Goal: Information Seeking & Learning: Learn about a topic

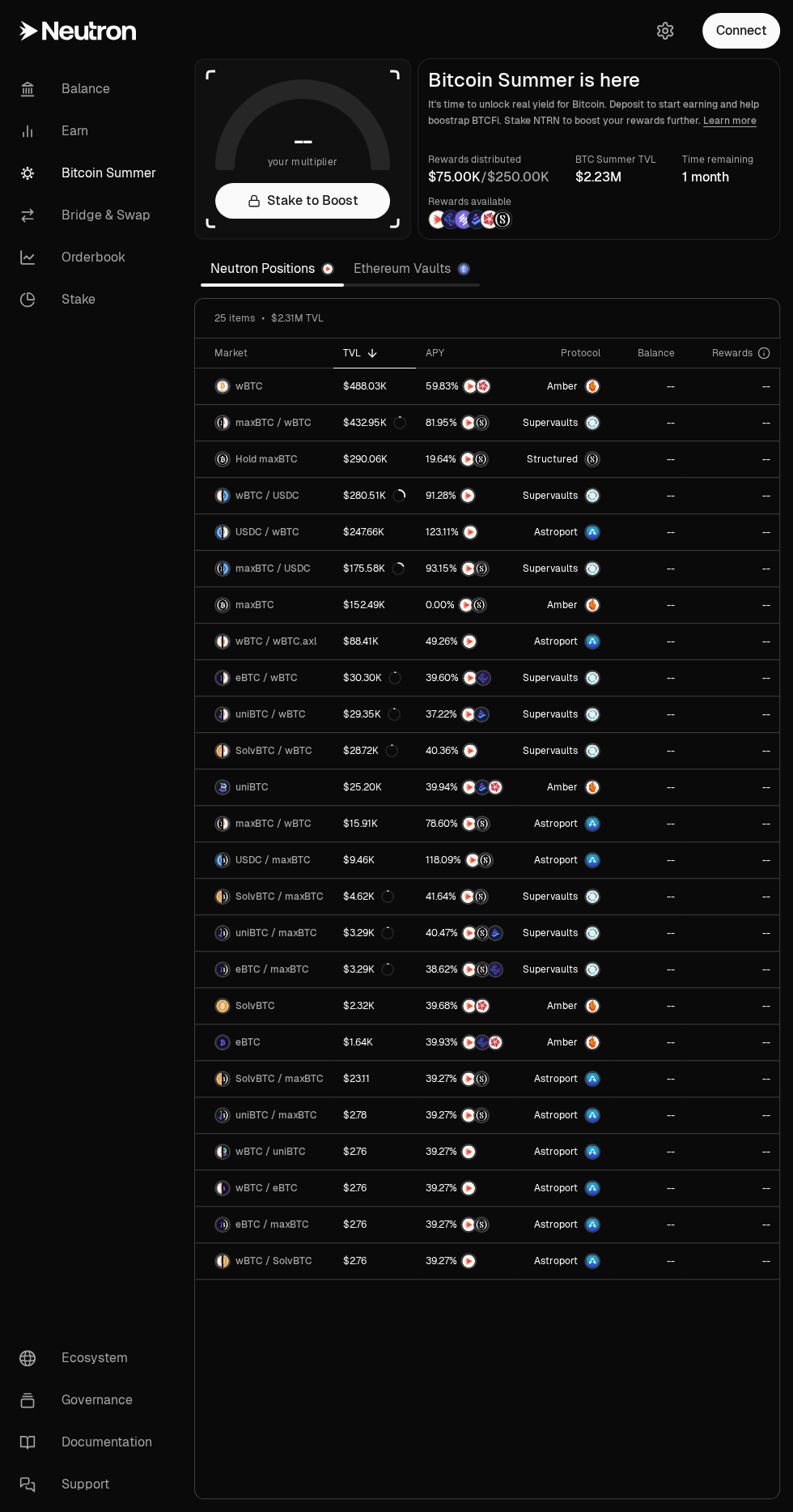
click at [57, 133] on link "Earn" at bounding box center [91, 131] width 168 height 42
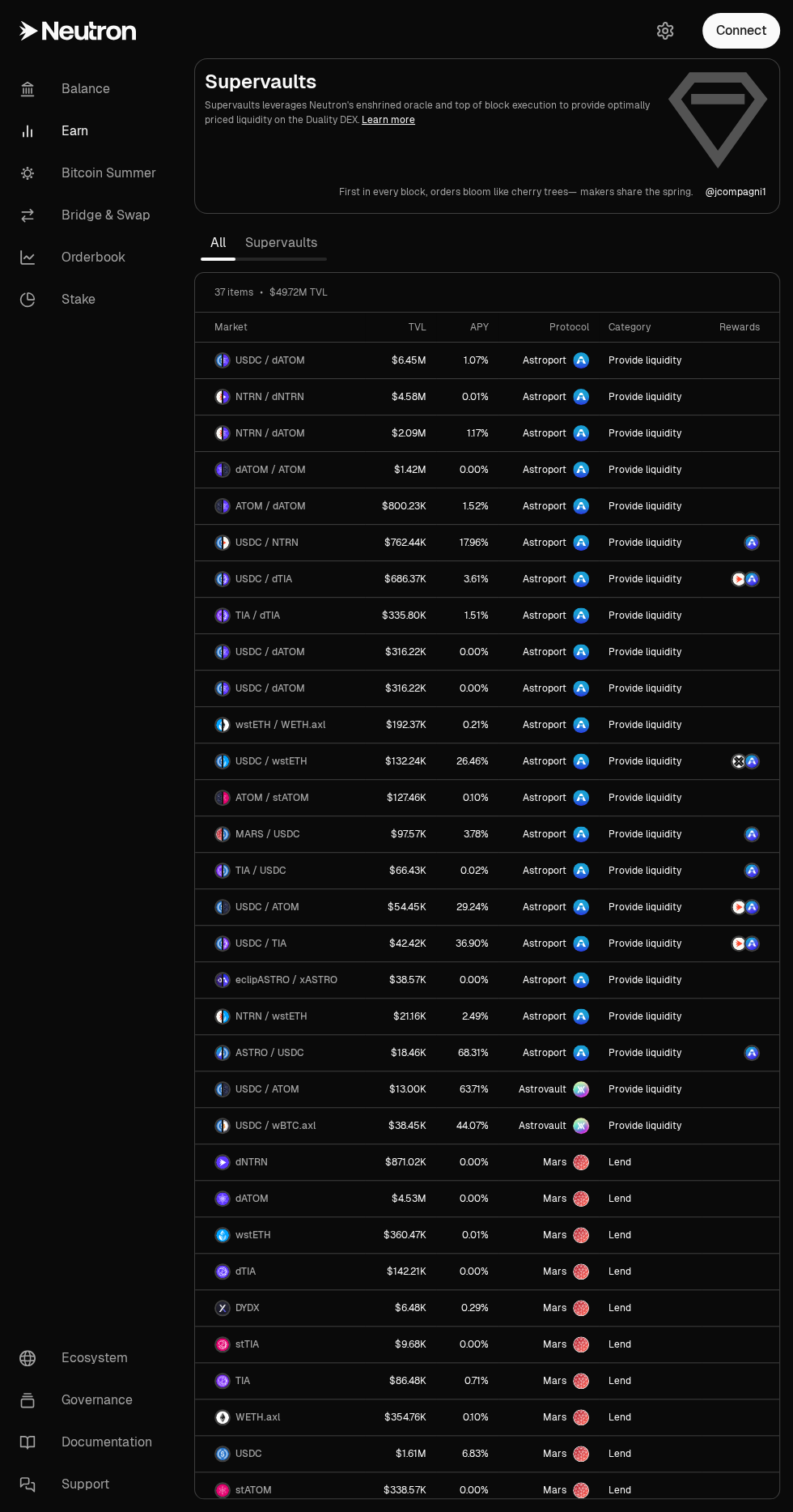
click at [292, 246] on link "Supervaults" at bounding box center [282, 243] width 92 height 32
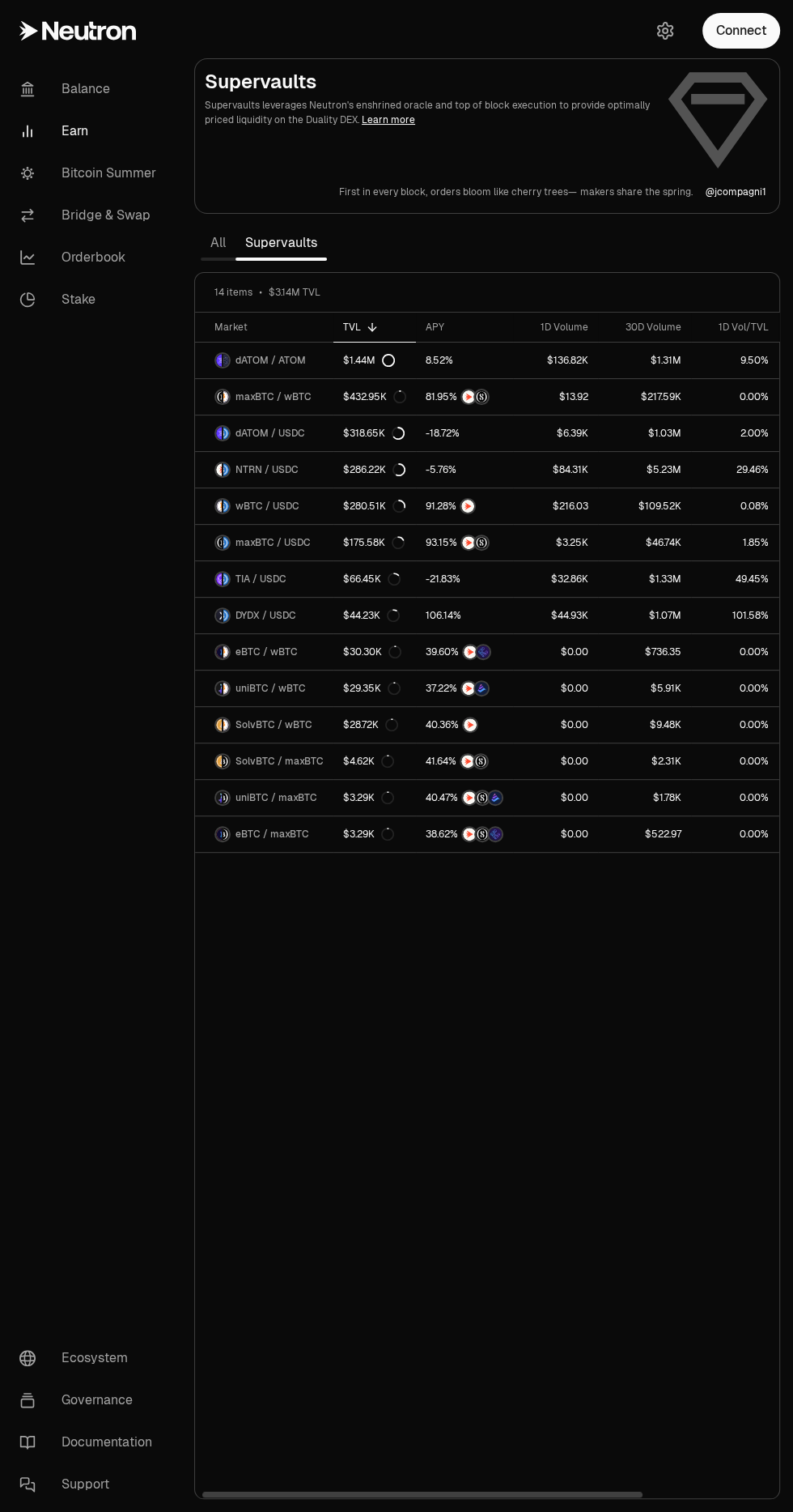
click at [460, 336] on th "APY" at bounding box center [464, 328] width 97 height 30
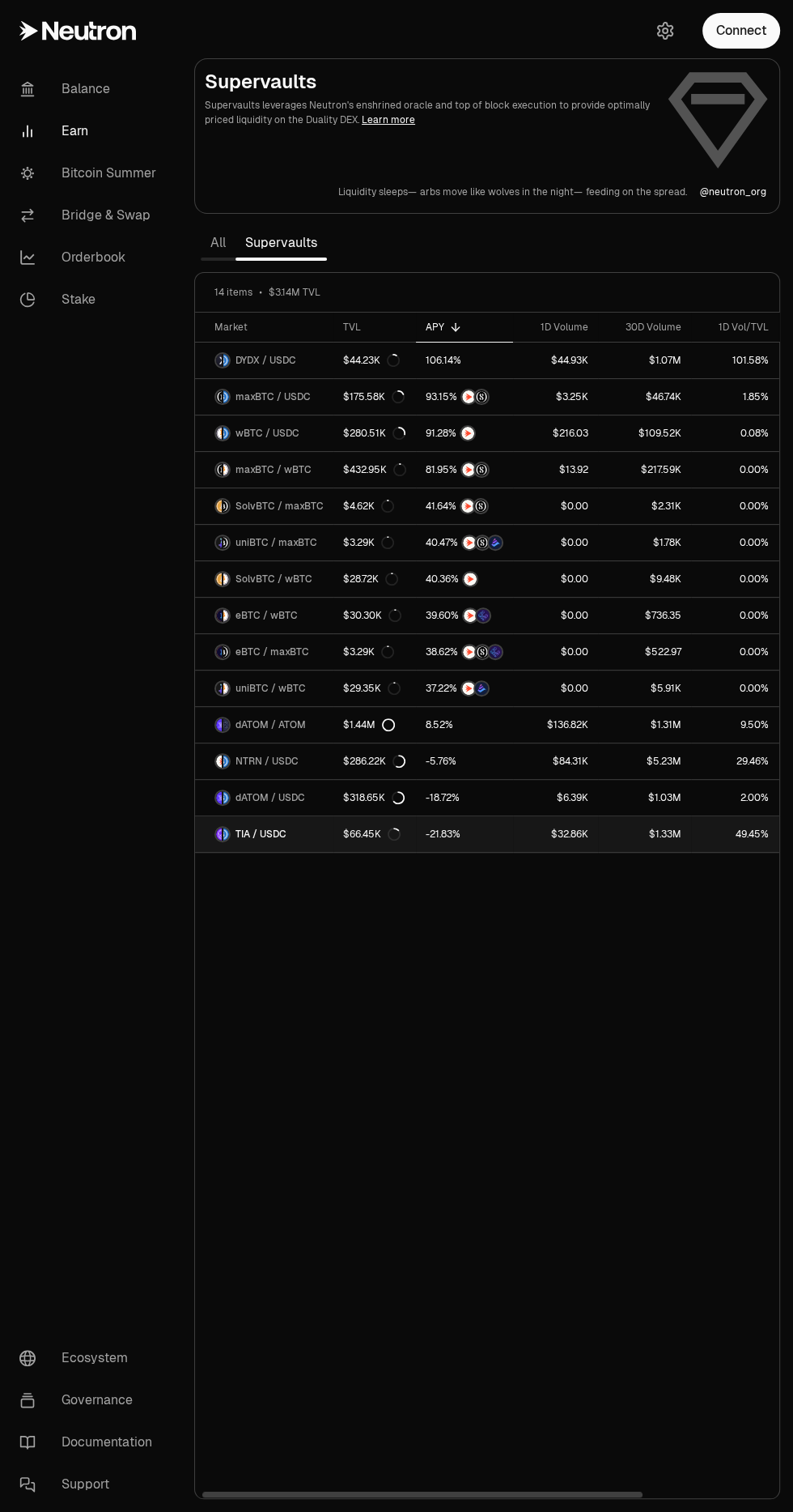
click at [254, 820] on link "TIA / USDC" at bounding box center [265, 833] width 139 height 35
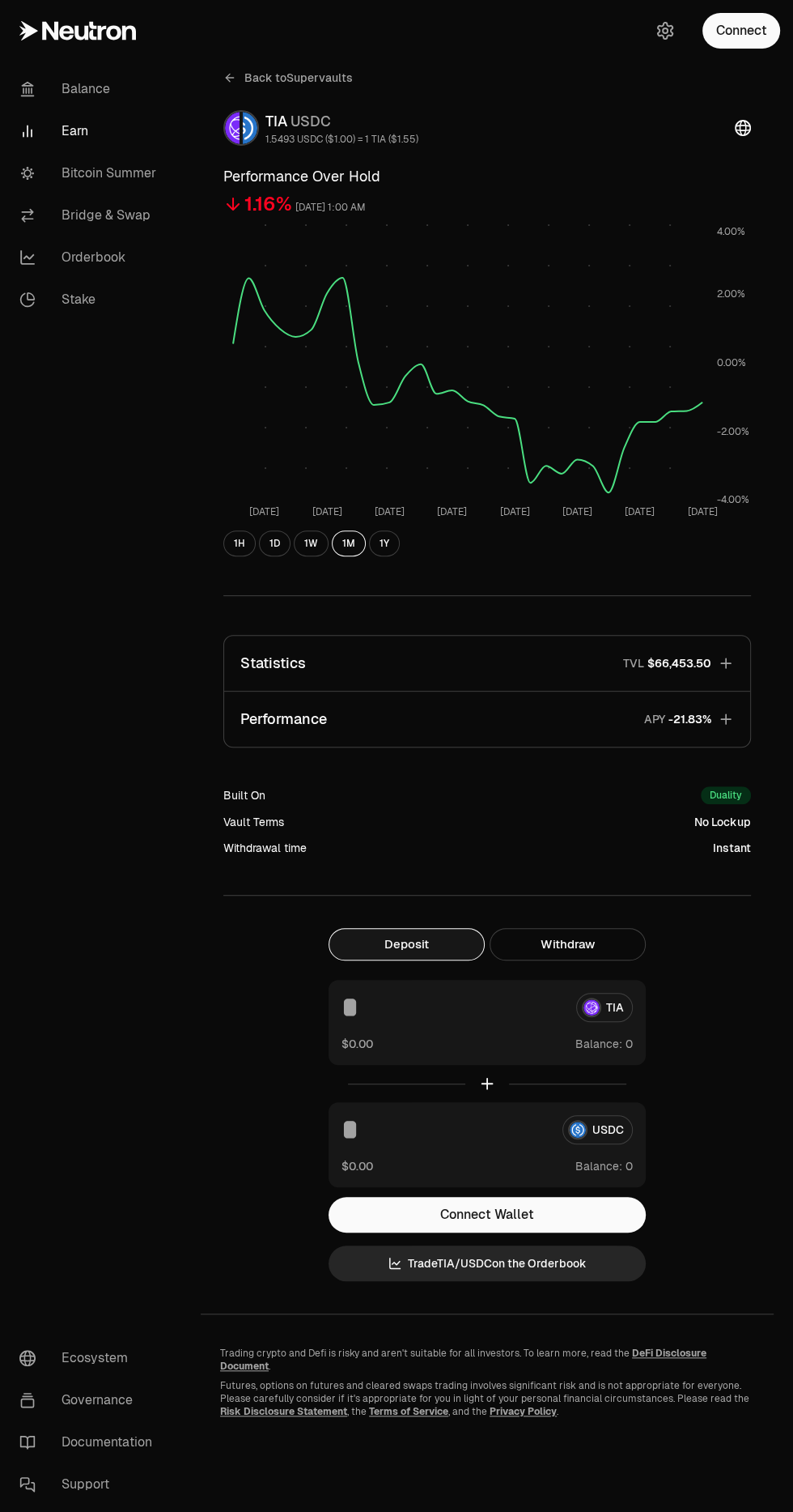
click at [708, 718] on span "%" at bounding box center [707, 719] width 9 height 12
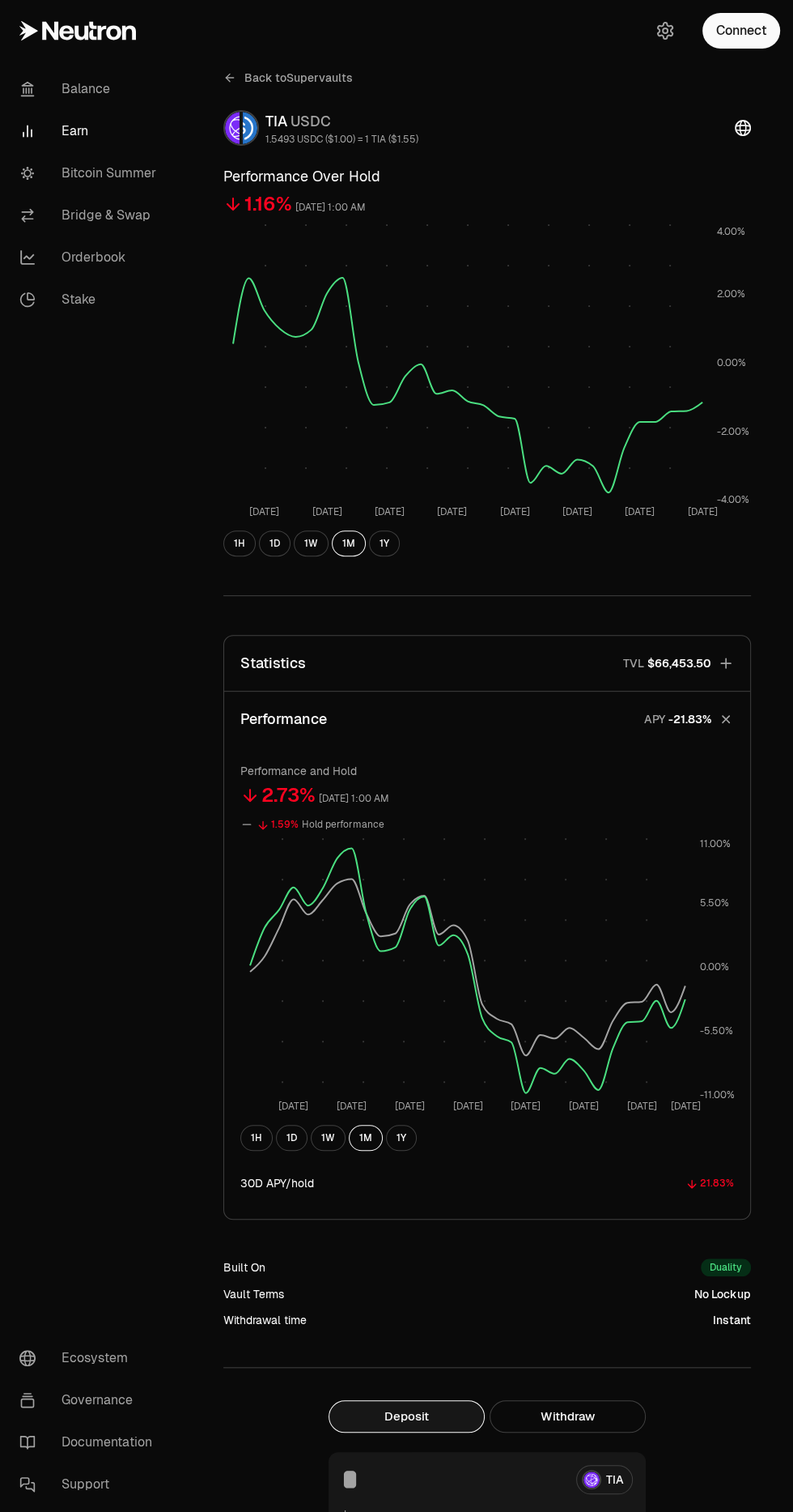
click at [722, 670] on icon "button" at bounding box center [726, 663] width 17 height 17
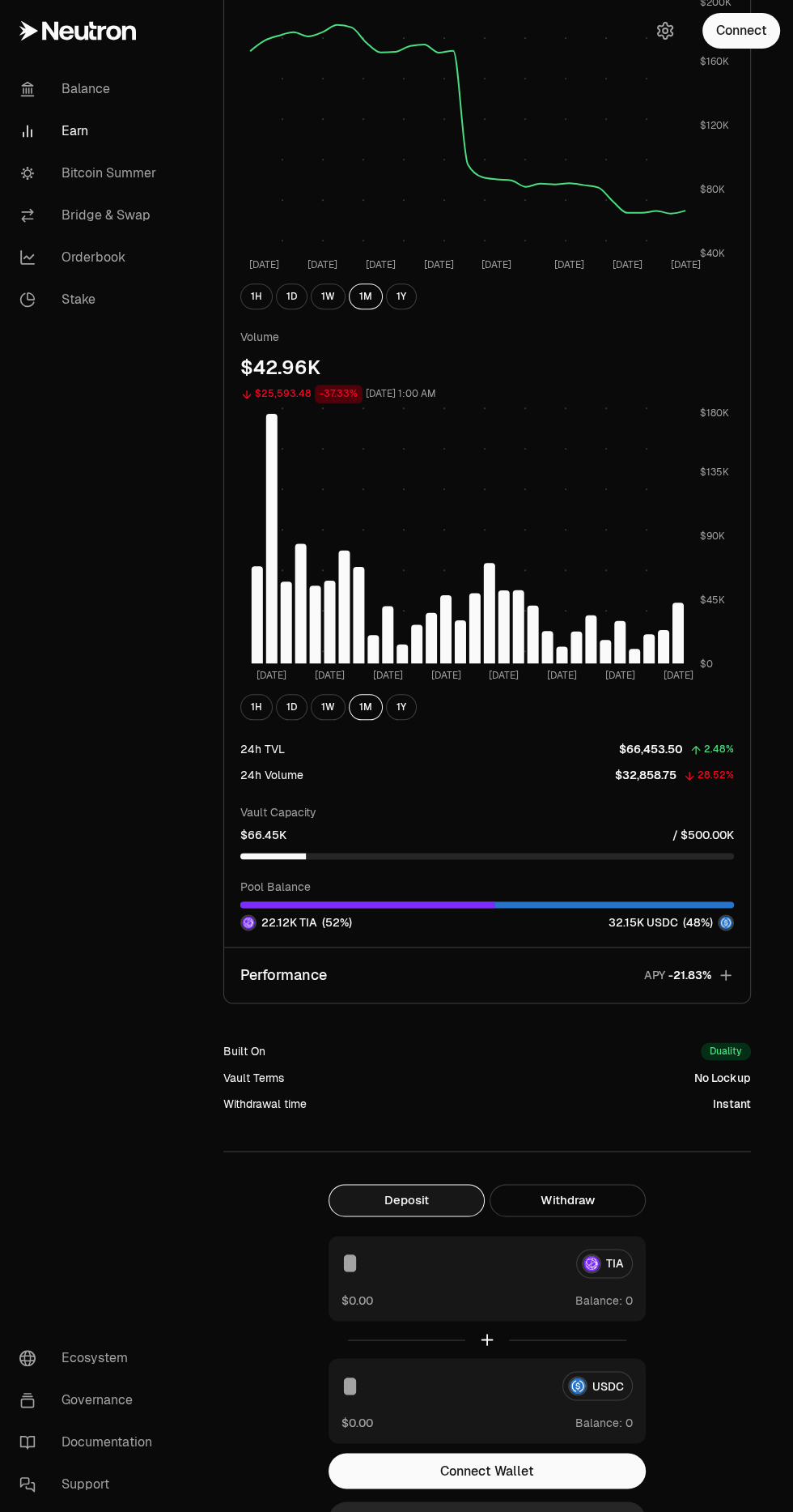
scroll to position [847, 0]
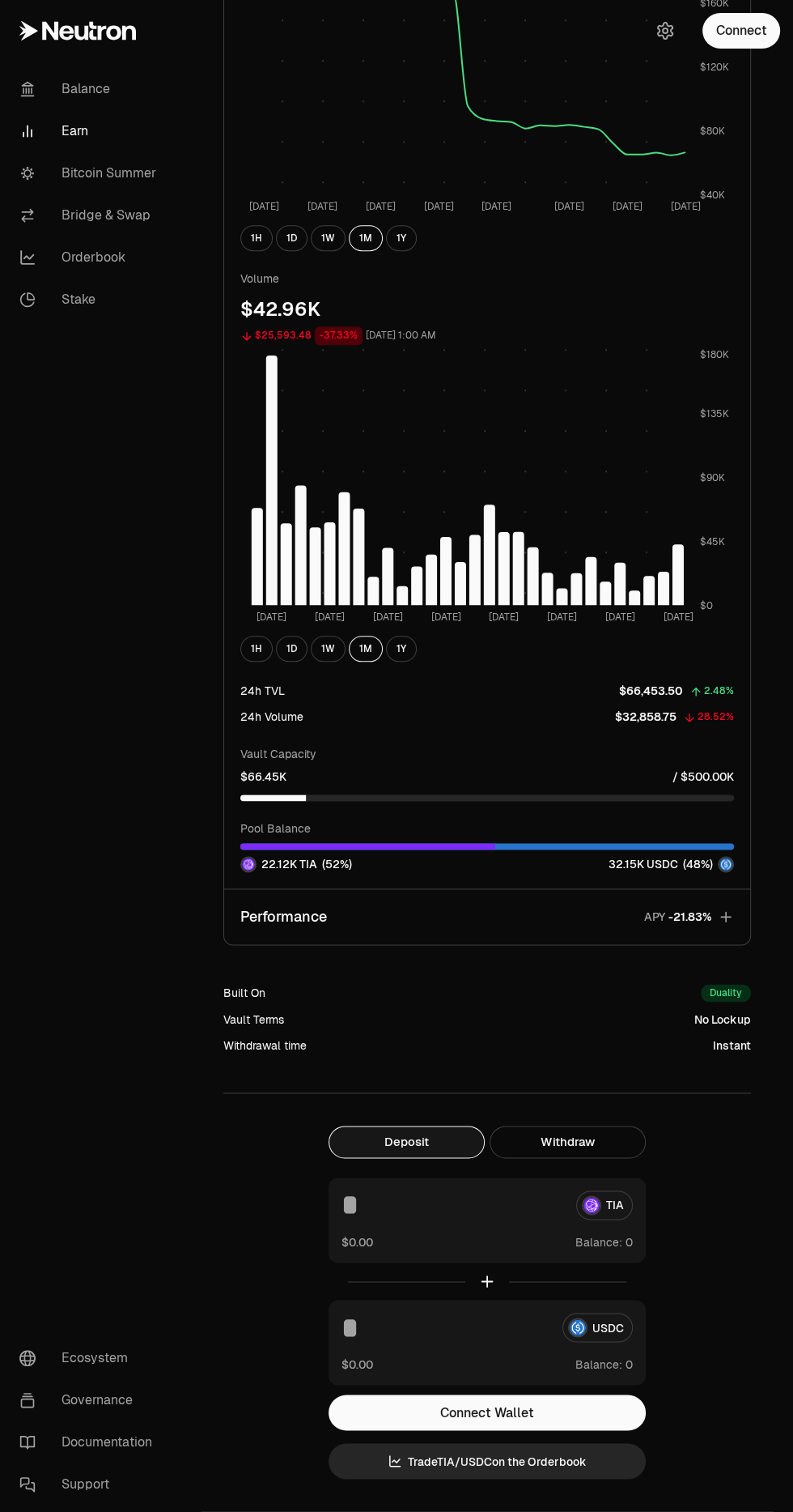
click at [707, 915] on span "%" at bounding box center [707, 916] width 9 height 12
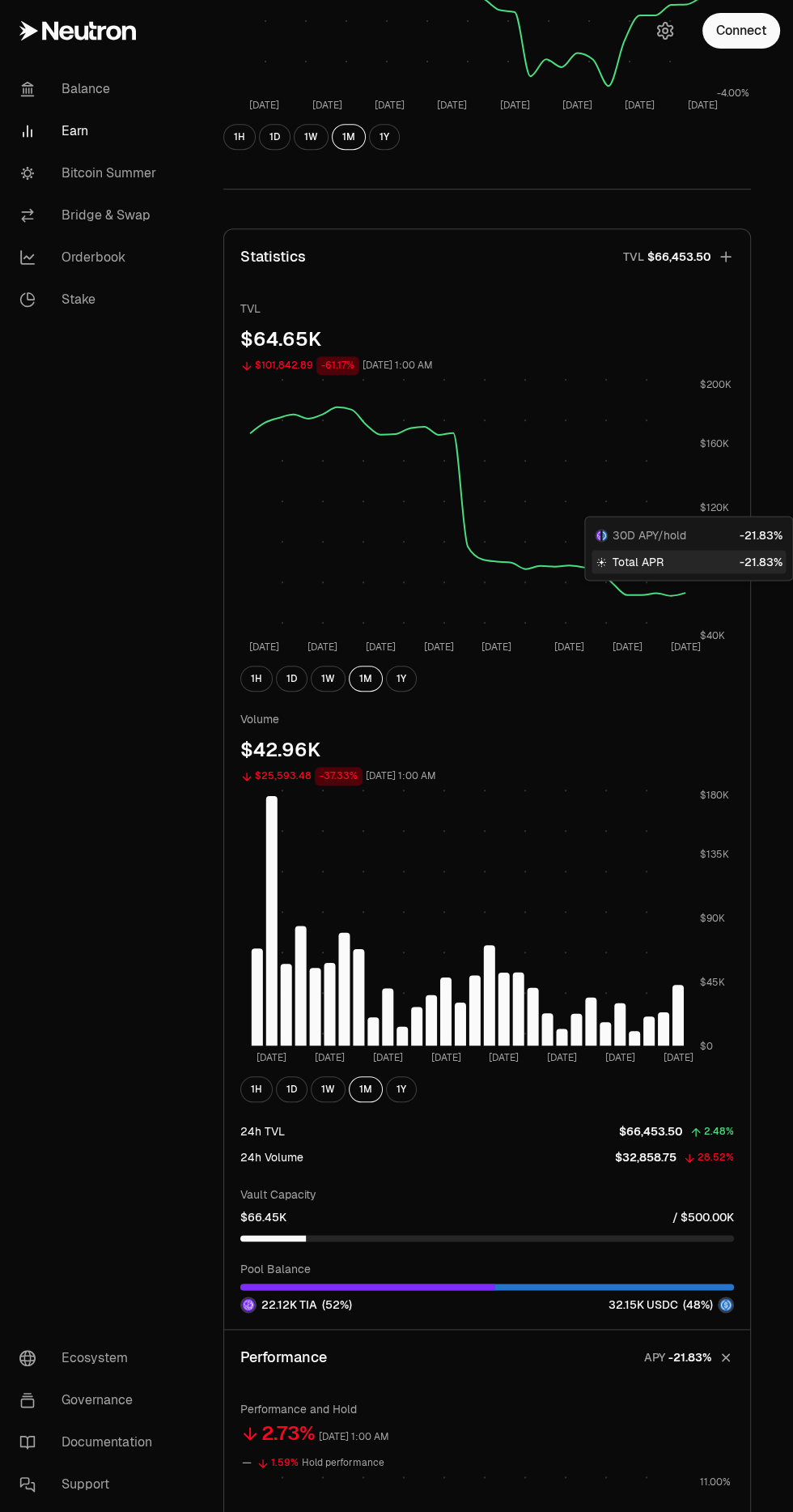
scroll to position [275, 0]
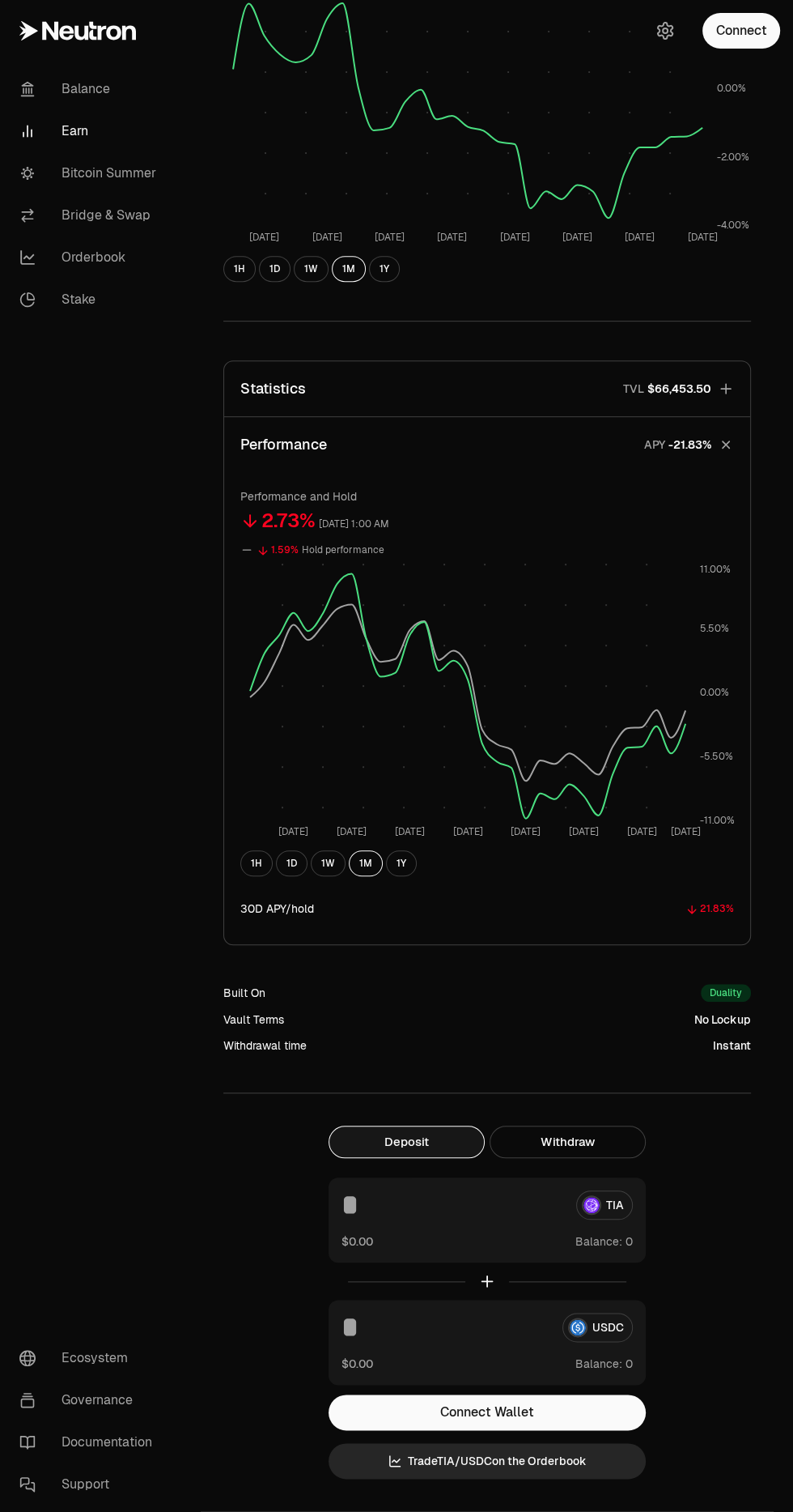
click at [327, 863] on button "1W" at bounding box center [329, 863] width 35 height 25
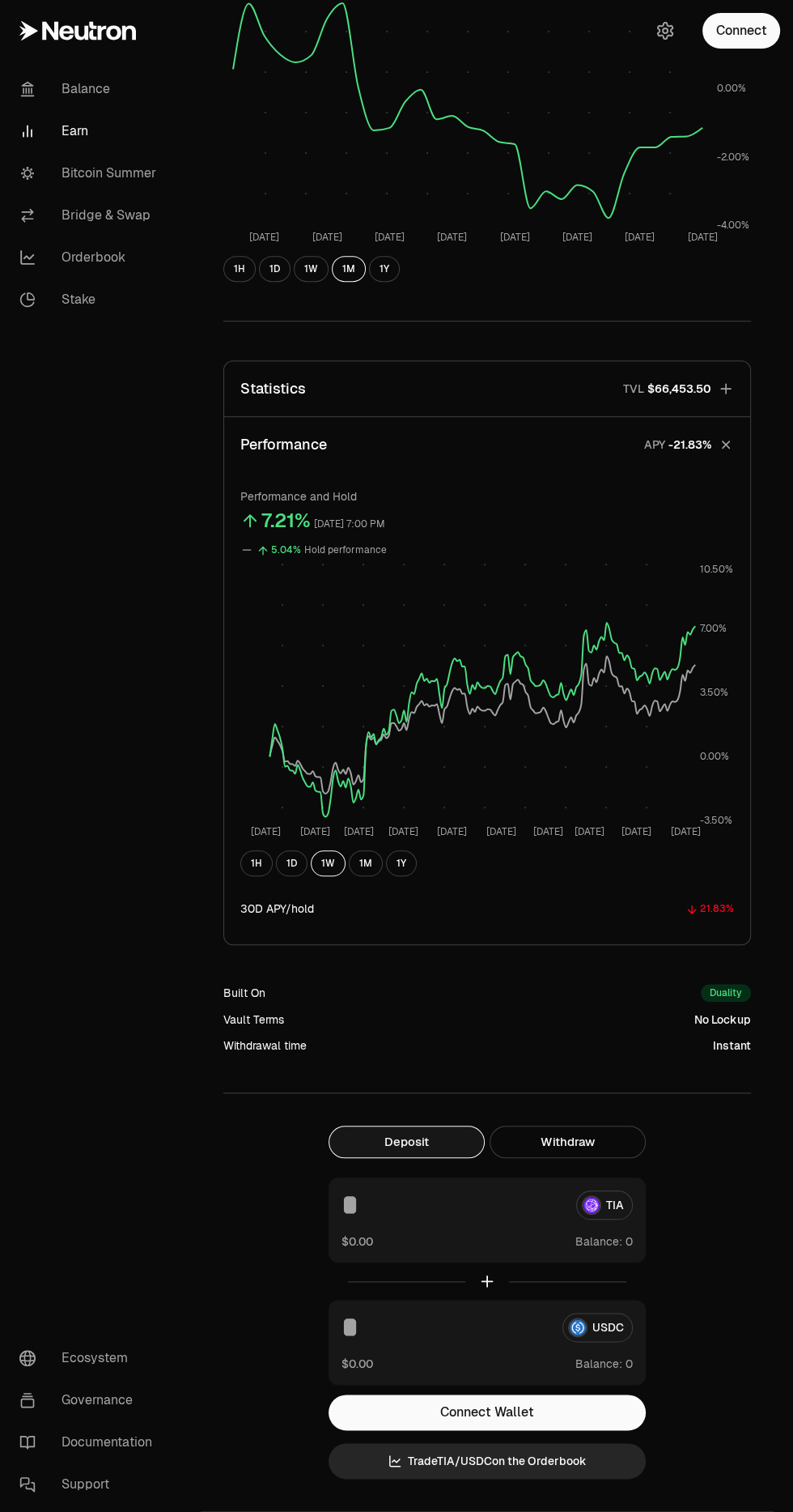
click at [398, 868] on button "1Y" at bounding box center [401, 863] width 30 height 25
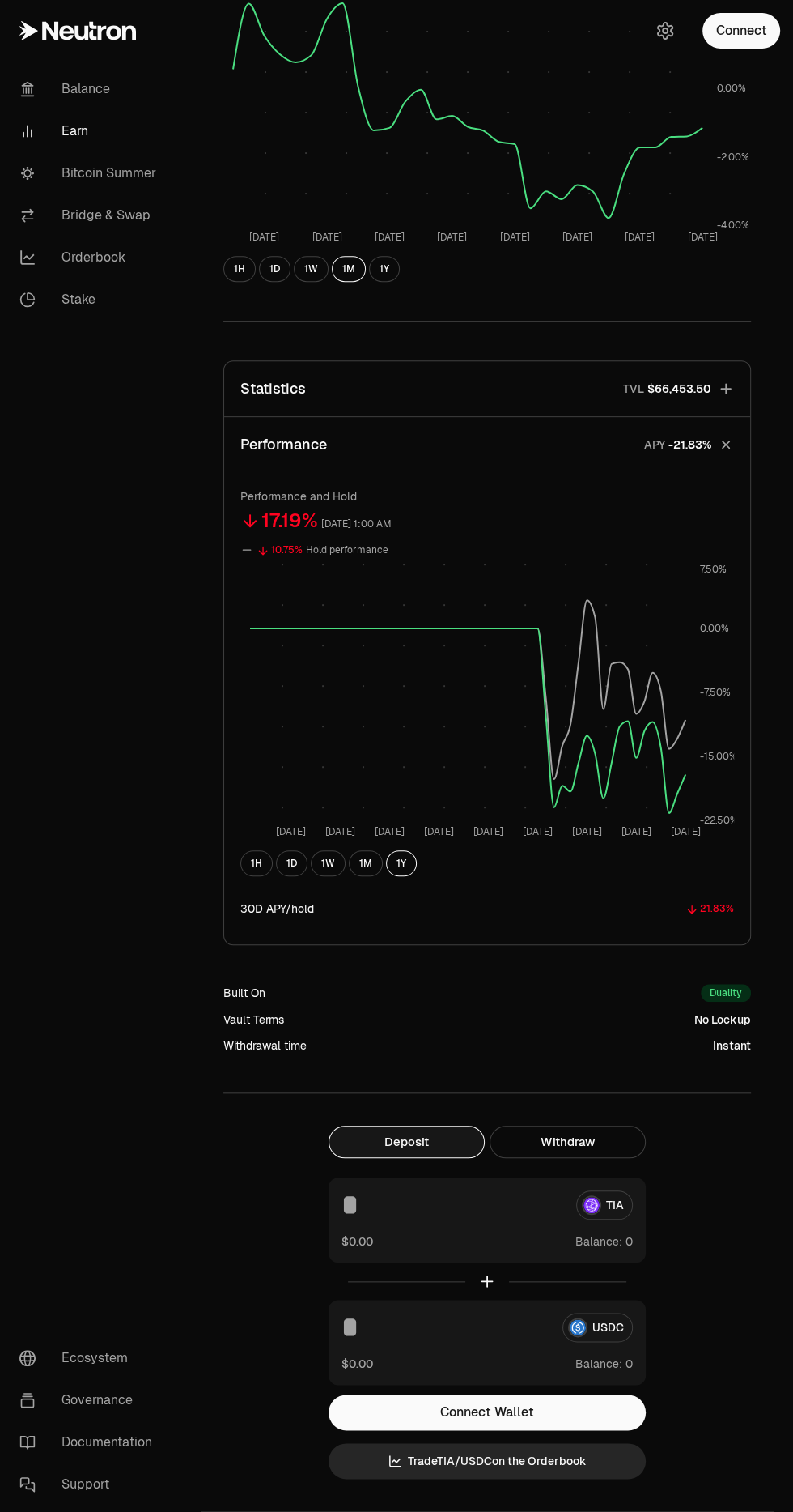
click at [364, 863] on button "1M" at bounding box center [366, 863] width 34 height 25
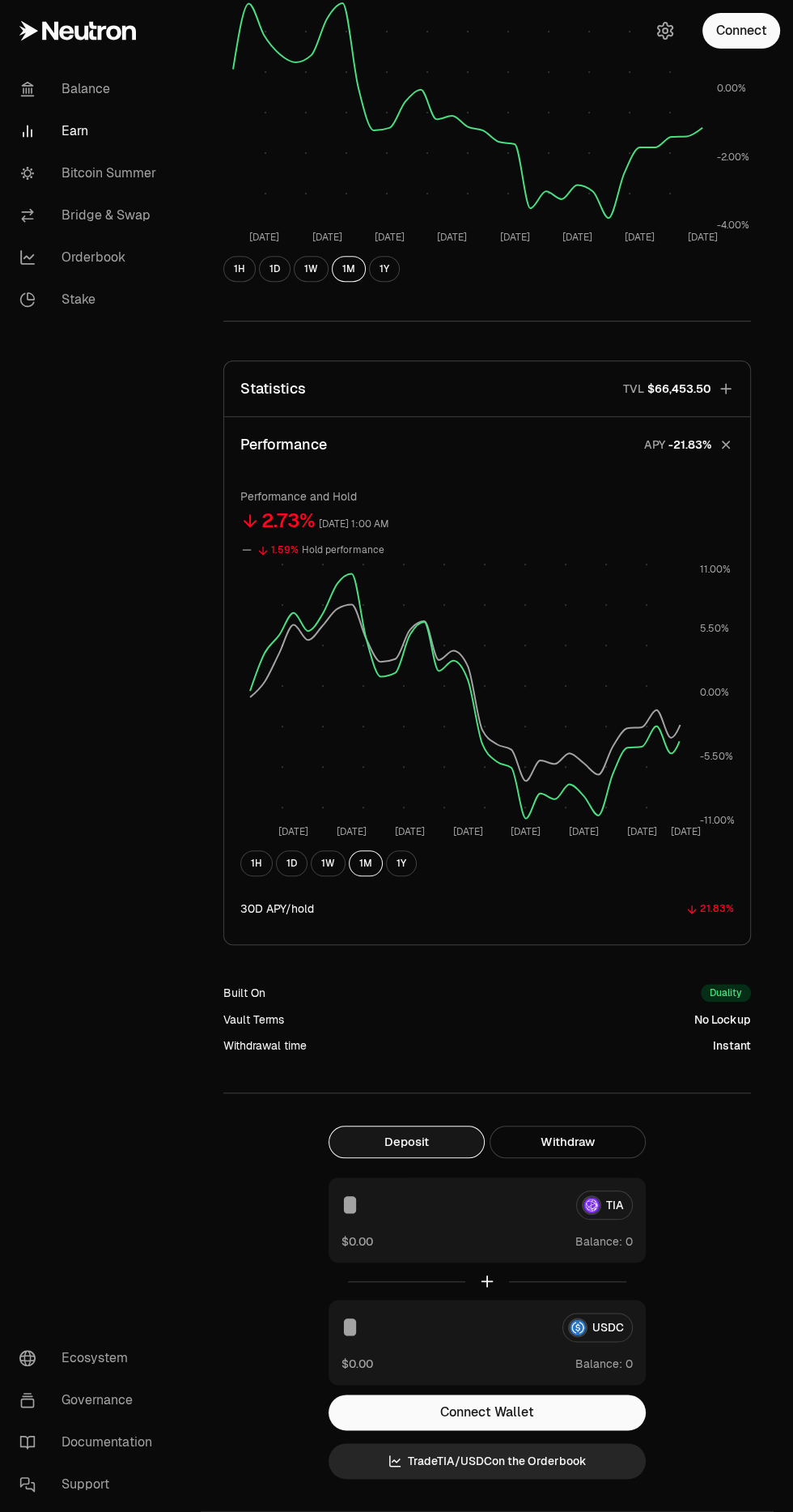
click at [331, 867] on button "1W" at bounding box center [329, 863] width 35 height 25
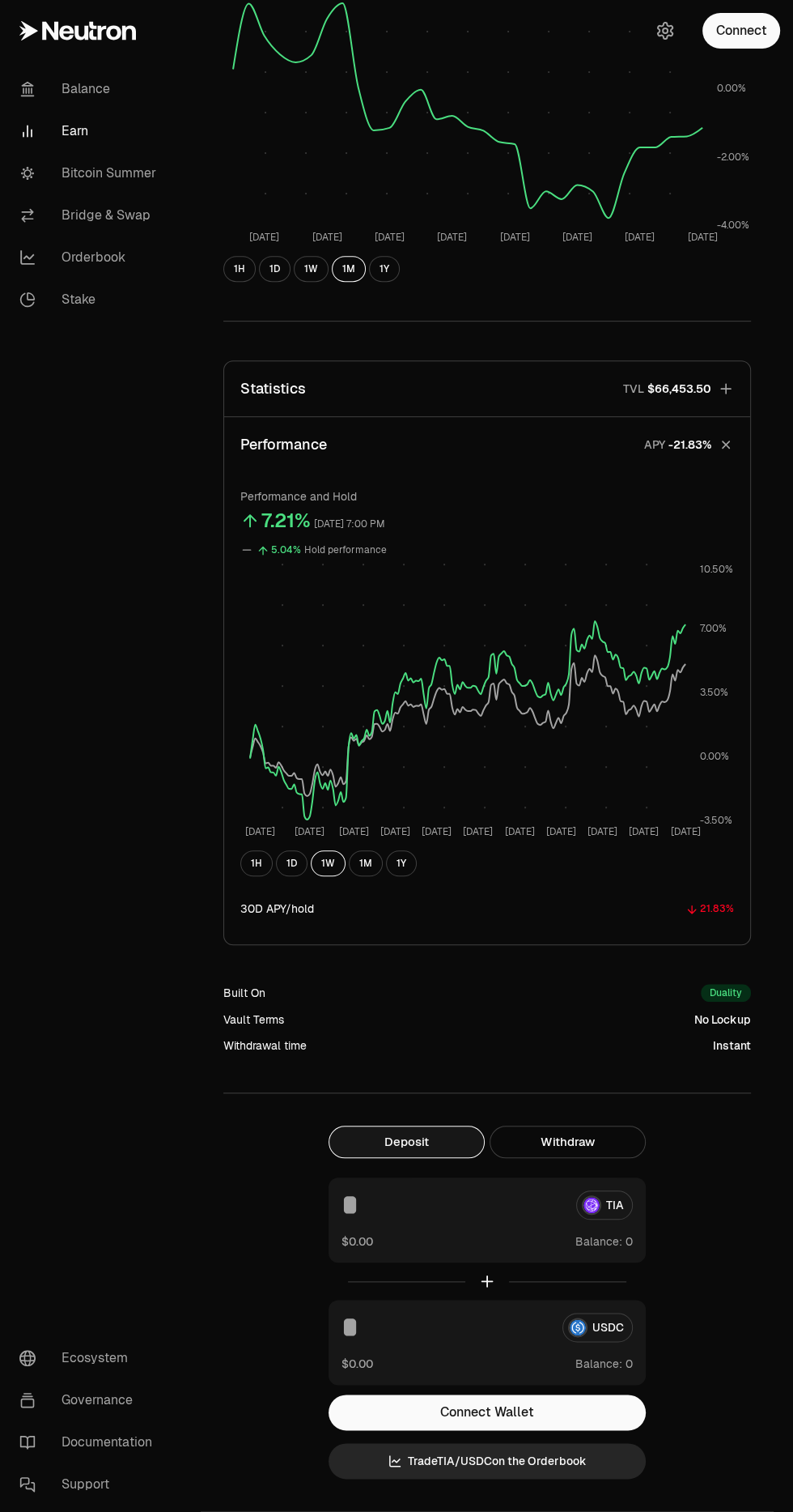
click at [326, 863] on button "1W" at bounding box center [329, 863] width 35 height 25
click at [303, 874] on div "1H 1D 1W 1M 1Y" at bounding box center [487, 863] width 494 height 25
click at [315, 870] on button "1W" at bounding box center [329, 863] width 35 height 25
click at [295, 864] on button "1D" at bounding box center [291, 863] width 31 height 25
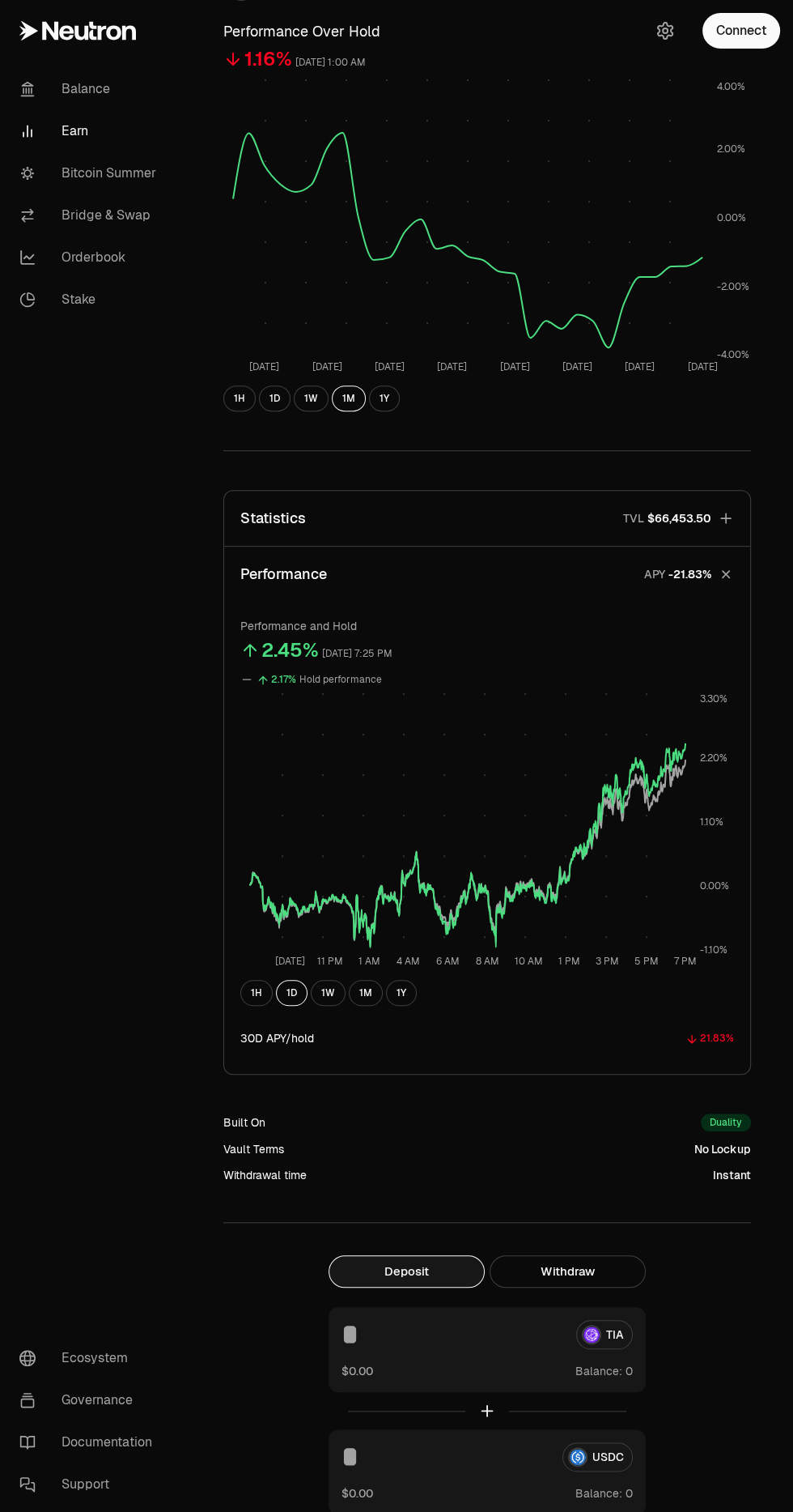
scroll to position [0, 0]
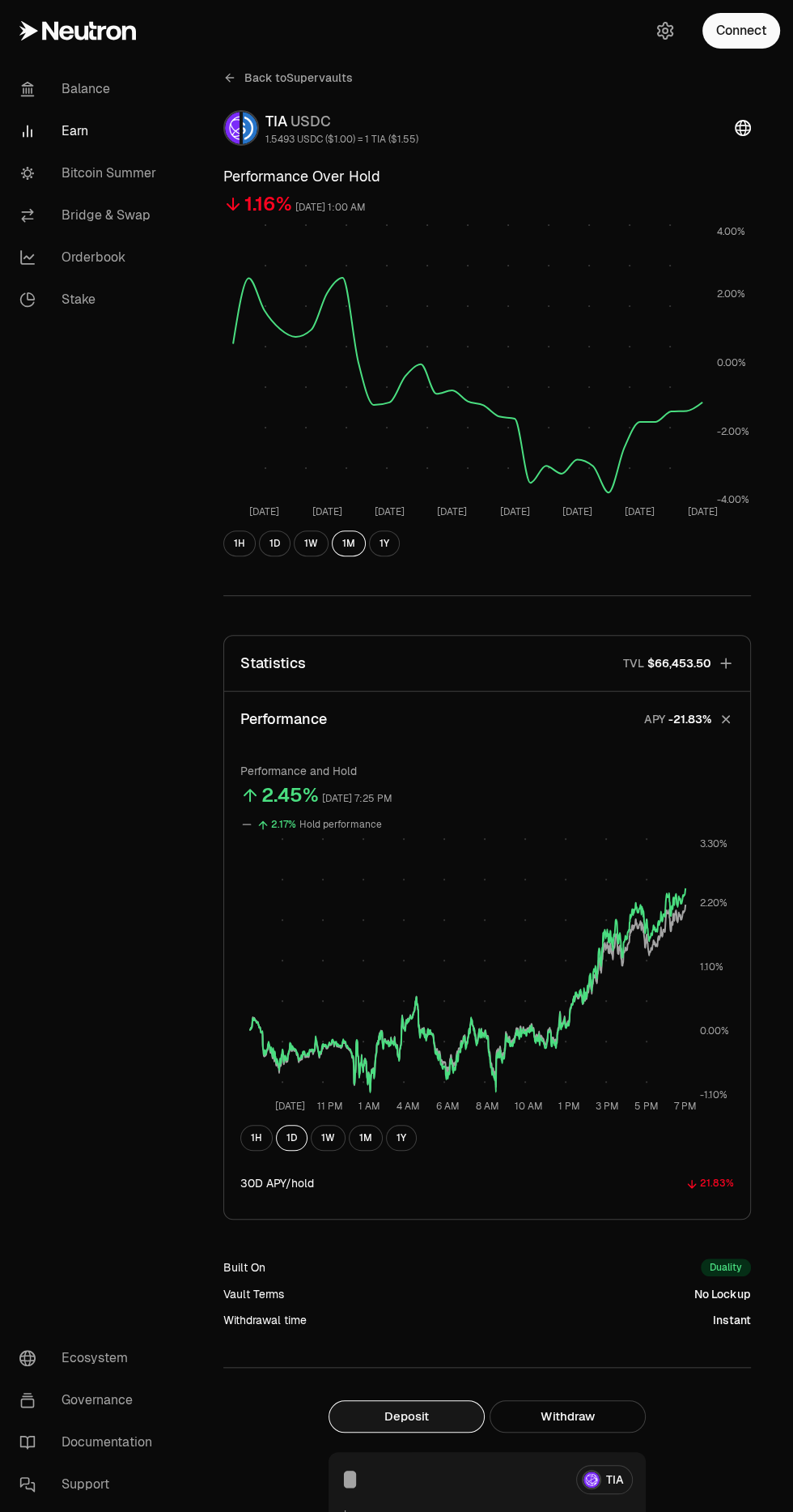
click at [270, 65] on link "Back to Supervaults" at bounding box center [287, 77] width 129 height 25
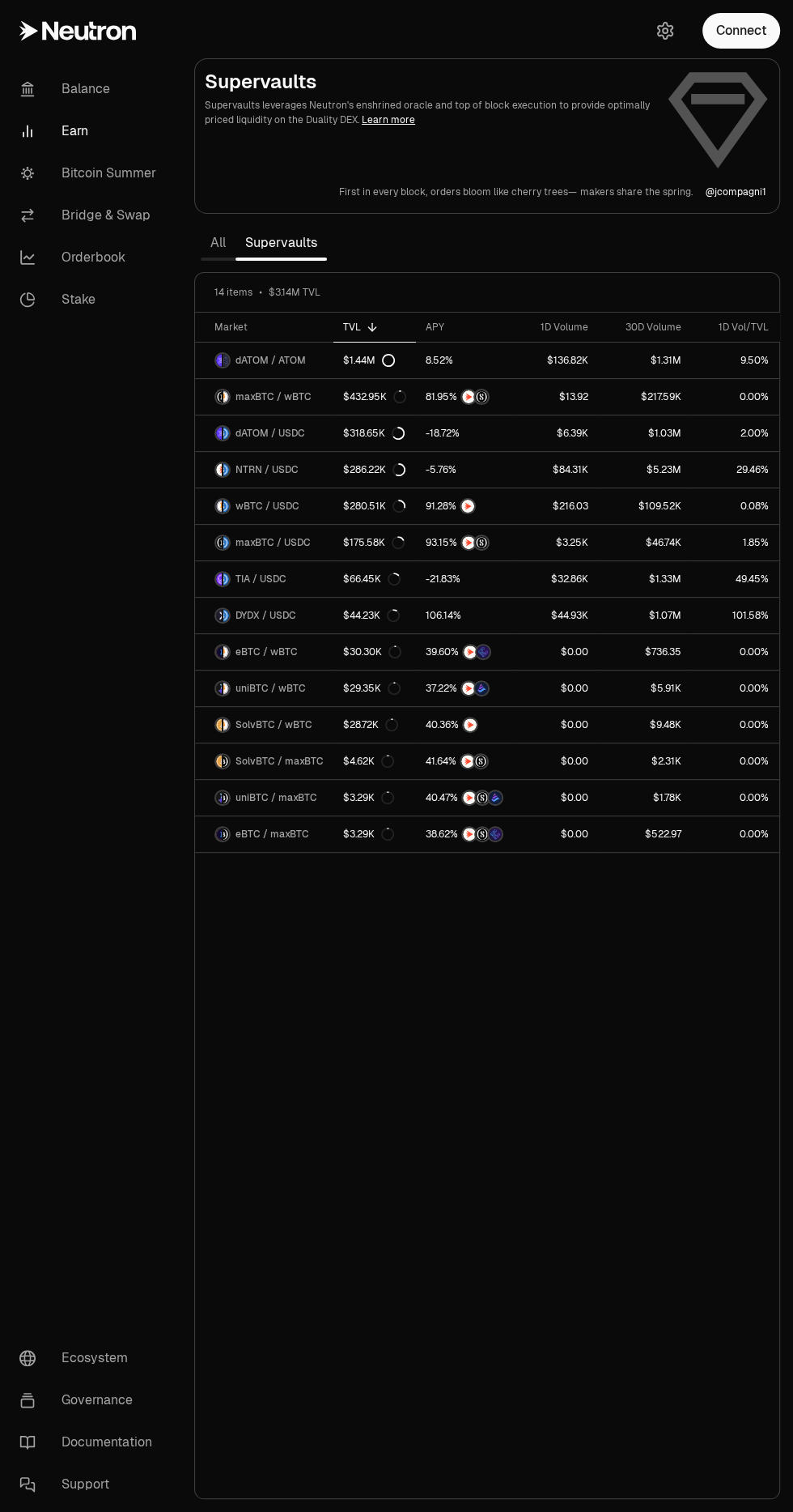
click at [84, 181] on link "Bitcoin Summer" at bounding box center [91, 173] width 168 height 42
